Goal: Complete application form

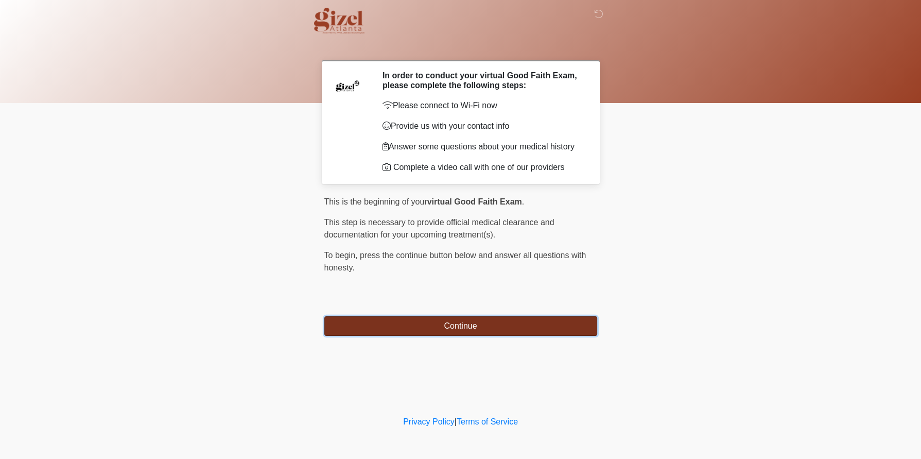
click at [467, 336] on button "Continue" at bounding box center [460, 326] width 273 height 20
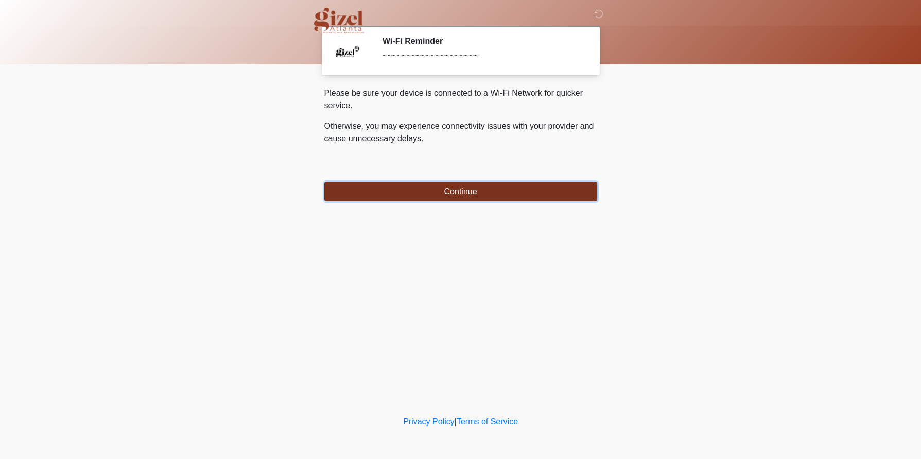
click at [434, 195] on button "Continue" at bounding box center [460, 192] width 273 height 20
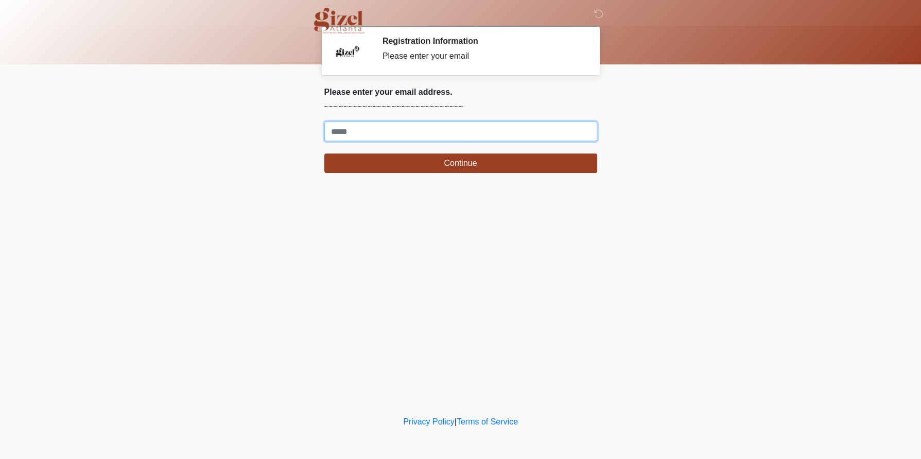
click at [427, 141] on input "Where should we email your treatment plan?" at bounding box center [460, 132] width 273 height 20
type input "**********"
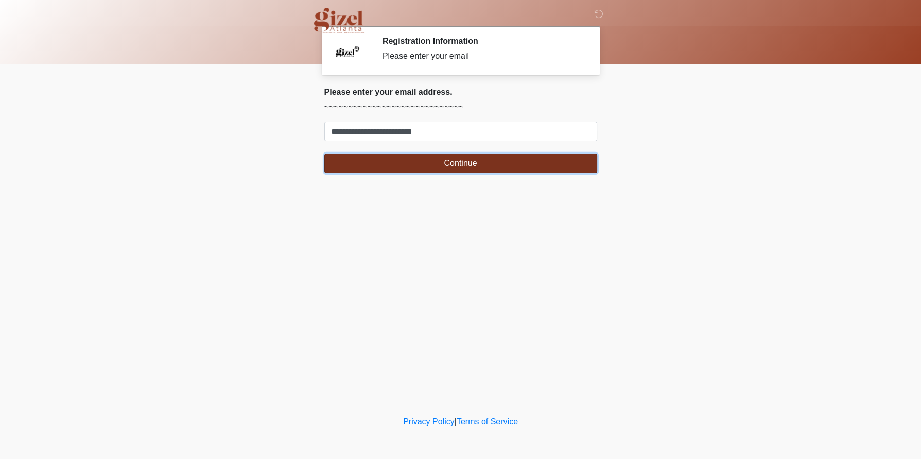
click at [431, 173] on button "Continue" at bounding box center [460, 163] width 273 height 20
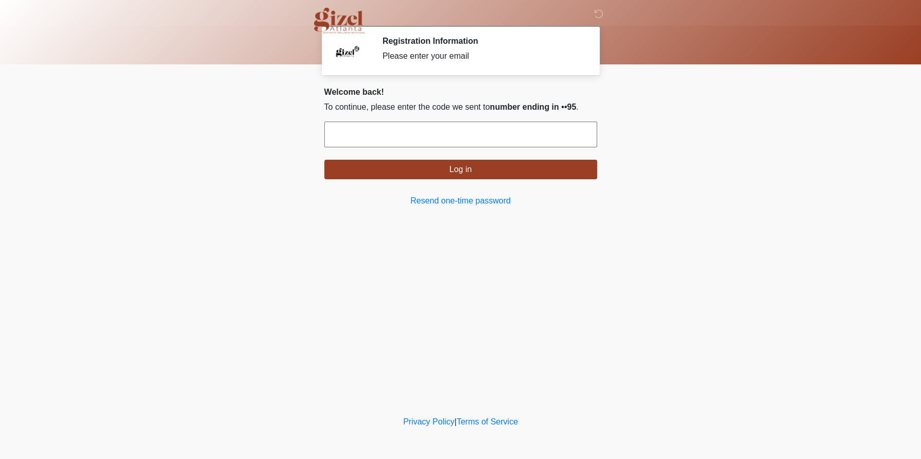
click at [442, 147] on input "text" at bounding box center [460, 135] width 273 height 26
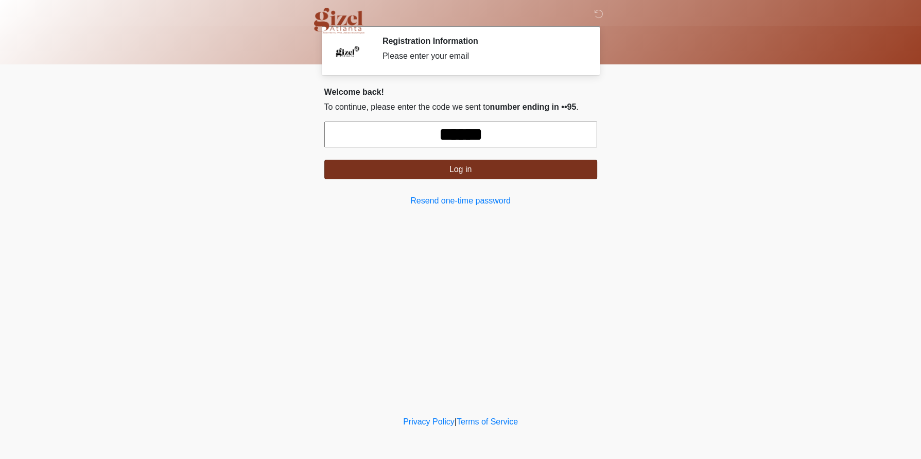
type input "******"
click at [439, 179] on button "Log in" at bounding box center [460, 170] width 273 height 20
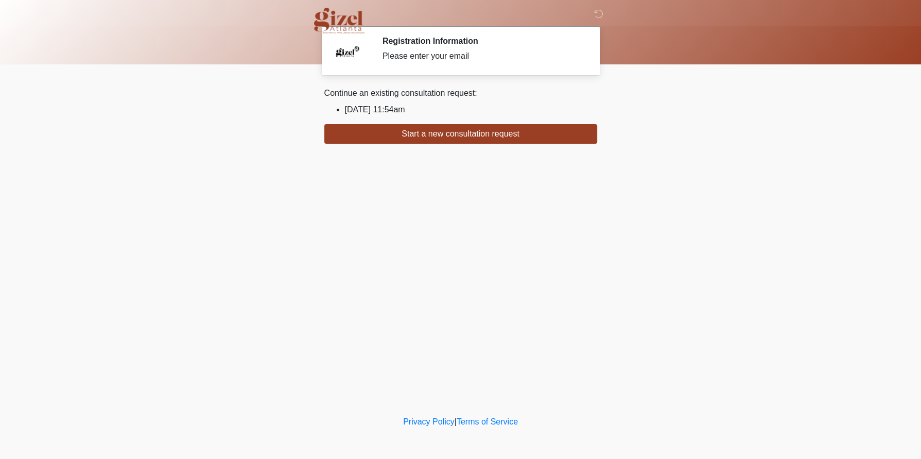
click at [400, 113] on li "2025/08/08 11:54am" at bounding box center [471, 110] width 252 height 12
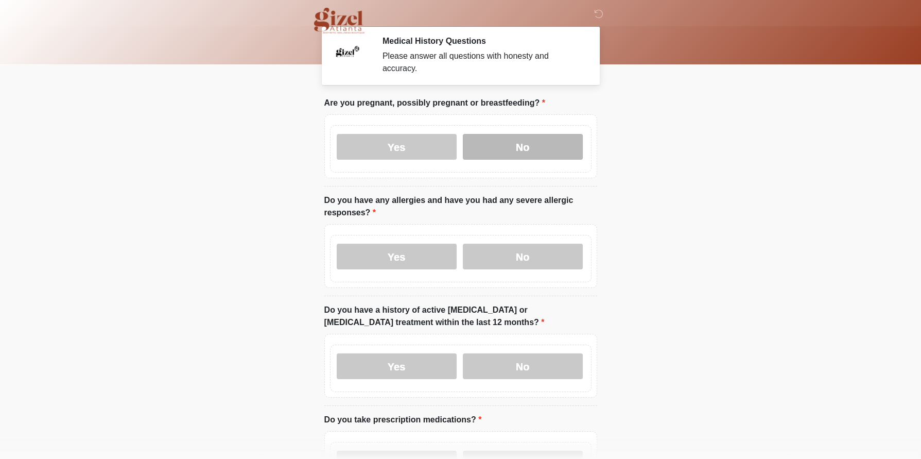
drag, startPoint x: 524, startPoint y: 154, endPoint x: 536, endPoint y: 161, distance: 13.2
click at [524, 154] on label "No" at bounding box center [523, 147] width 120 height 26
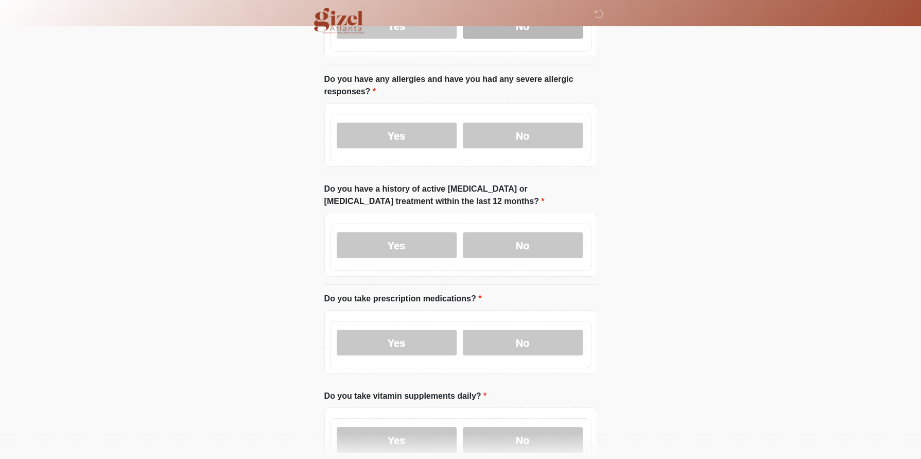
click at [526, 148] on label "No" at bounding box center [523, 136] width 120 height 26
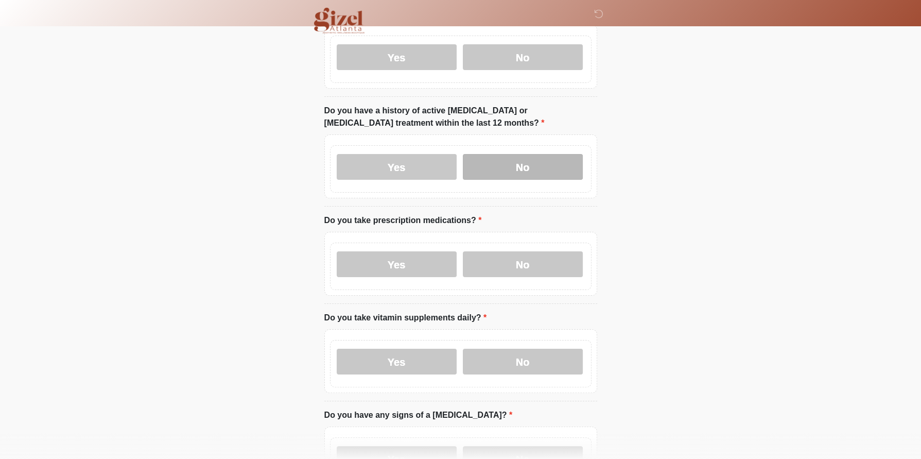
click at [536, 180] on label "No" at bounding box center [523, 167] width 120 height 26
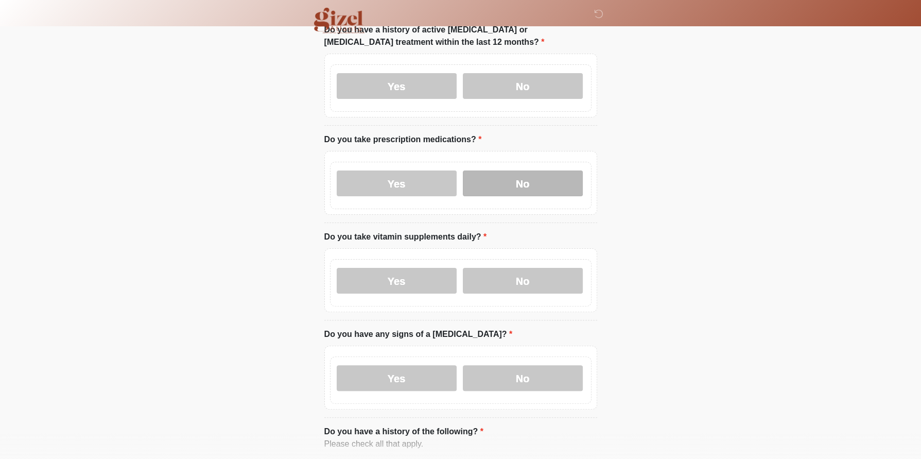
click at [536, 196] on label "No" at bounding box center [523, 183] width 120 height 26
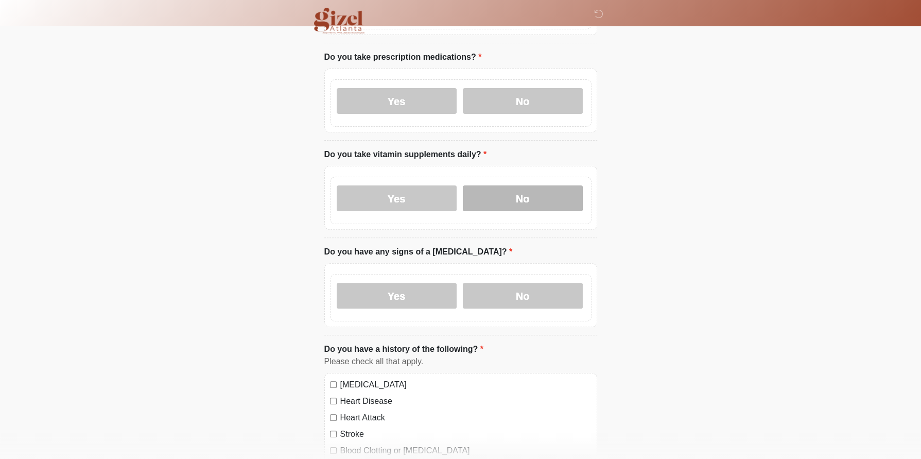
click at [528, 211] on label "No" at bounding box center [523, 198] width 120 height 26
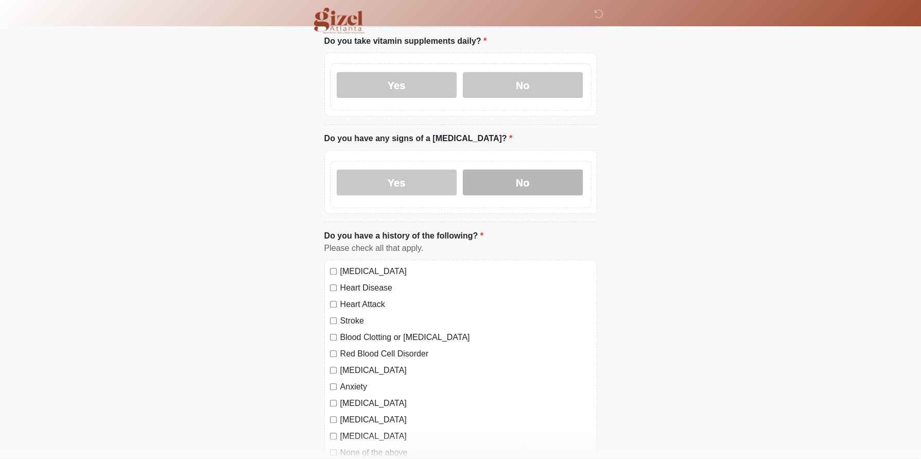
click at [531, 195] on label "No" at bounding box center [523, 182] width 120 height 26
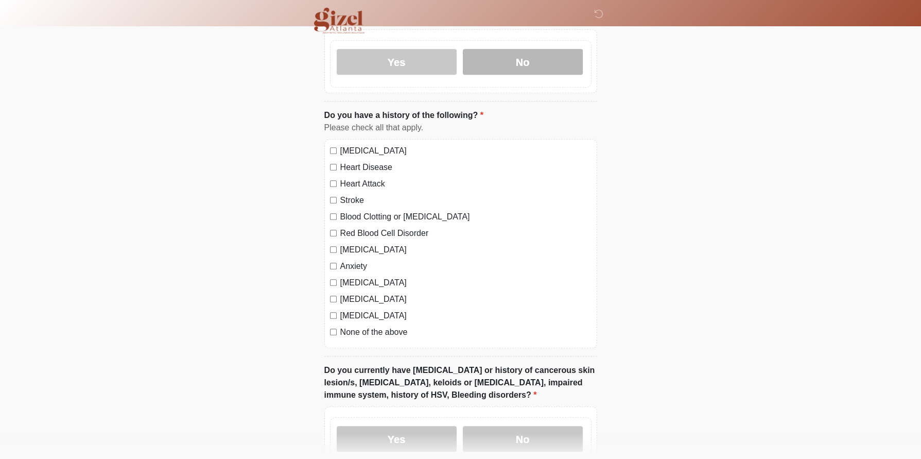
scroll to position [648, 0]
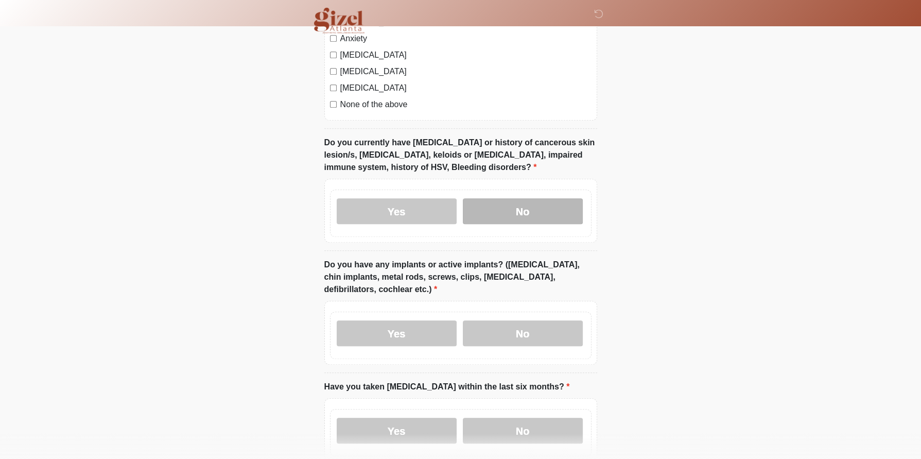
click at [512, 224] on label "No" at bounding box center [523, 211] width 120 height 26
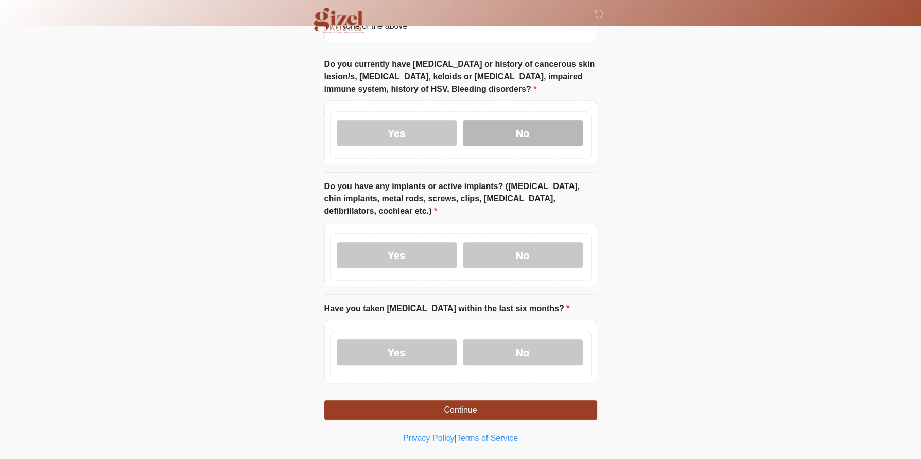
scroll to position [941, 0]
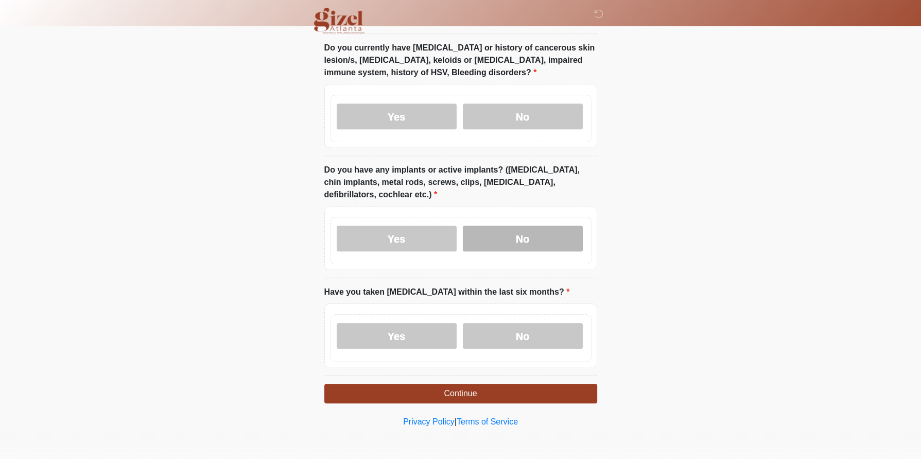
click at [512, 251] on label "No" at bounding box center [523, 239] width 120 height 26
click at [512, 323] on label "No" at bounding box center [523, 336] width 120 height 26
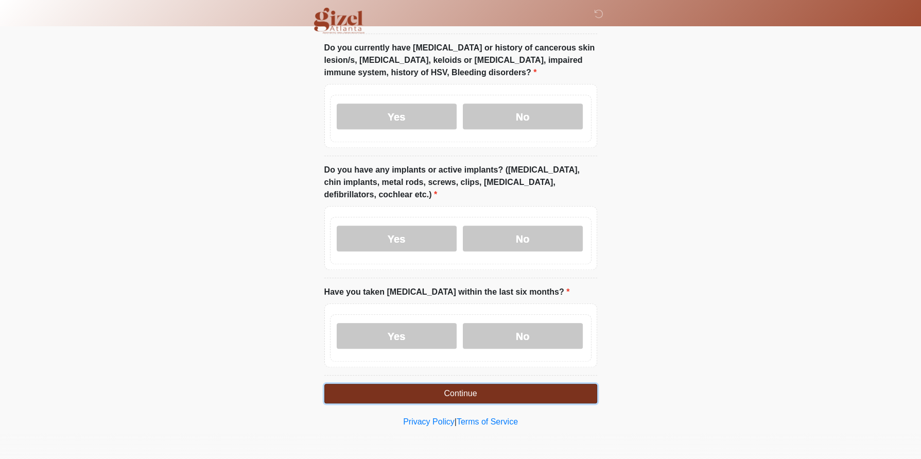
click at [495, 384] on button "Continue" at bounding box center [460, 394] width 273 height 20
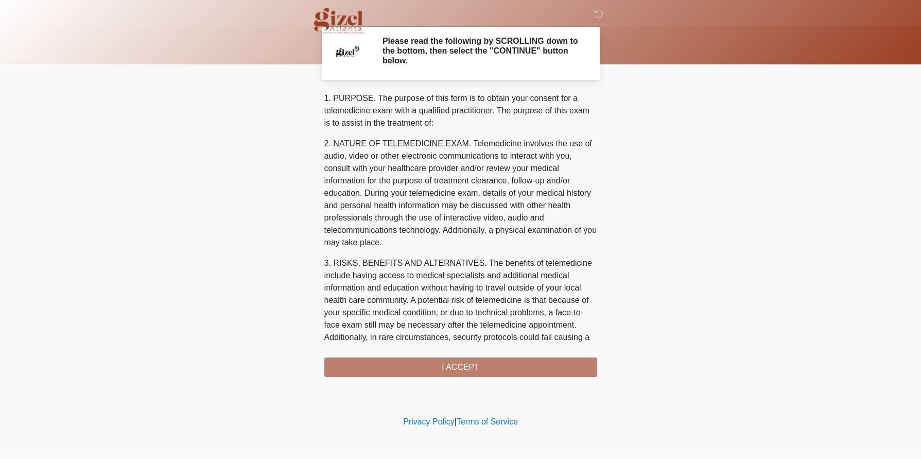
scroll to position [586, 0]
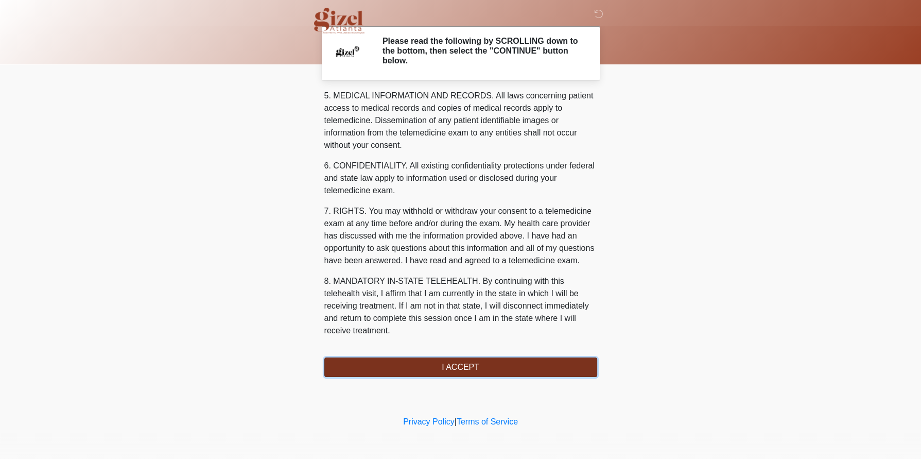
click at [443, 368] on button "I ACCEPT" at bounding box center [460, 367] width 273 height 20
